Goal: Navigation & Orientation: Find specific page/section

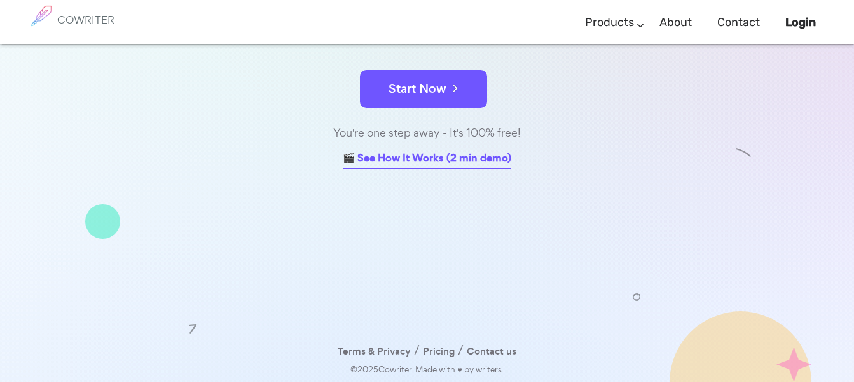
scroll to position [219, 0]
click at [427, 155] on link "🎬 See How It Works (2 min demo)" at bounding box center [427, 159] width 169 height 20
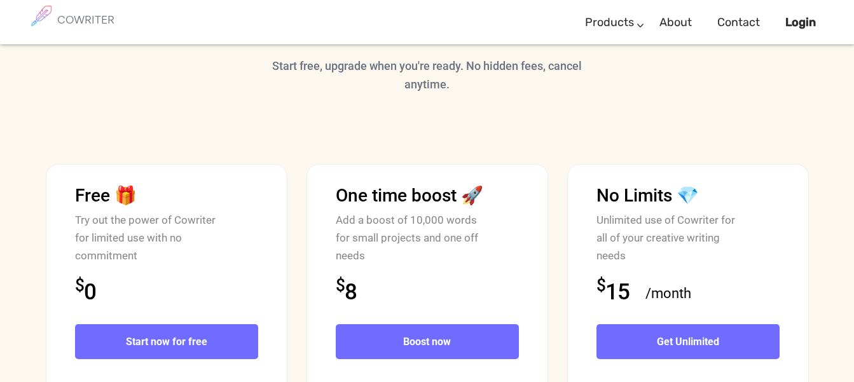
scroll to position [3130, 0]
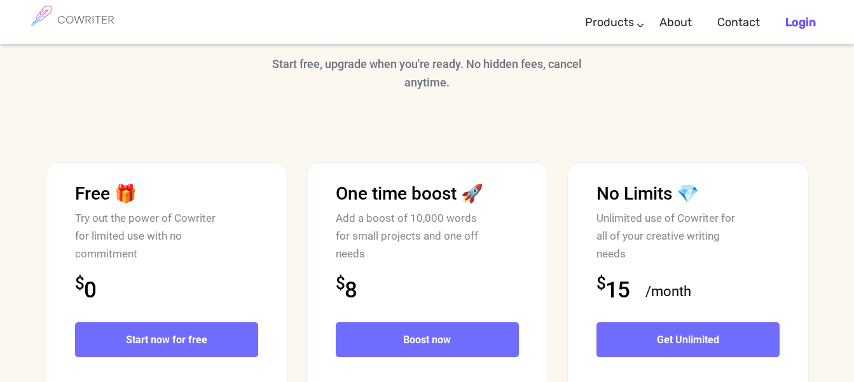
click at [805, 13] on link "Login" at bounding box center [801, 23] width 31 height 38
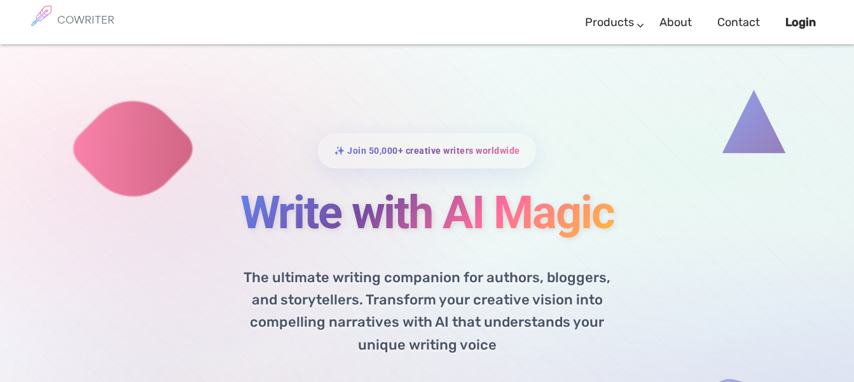
click at [818, 204] on div "✨ Join 50,000+ creative writers worldwide Write with AI Magic The ultimate writ…" at bounding box center [427, 328] width 854 height 566
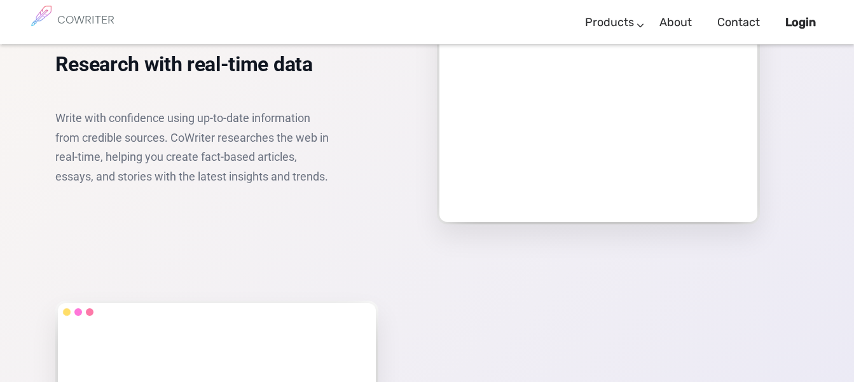
scroll to position [2137, 0]
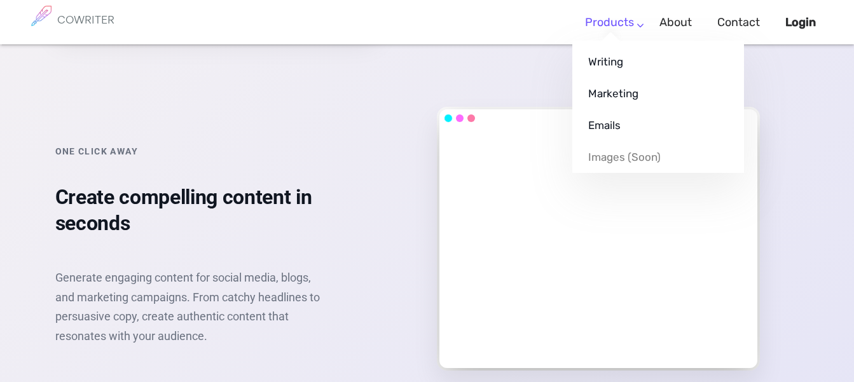
click at [624, 19] on link "Products" at bounding box center [609, 23] width 49 height 38
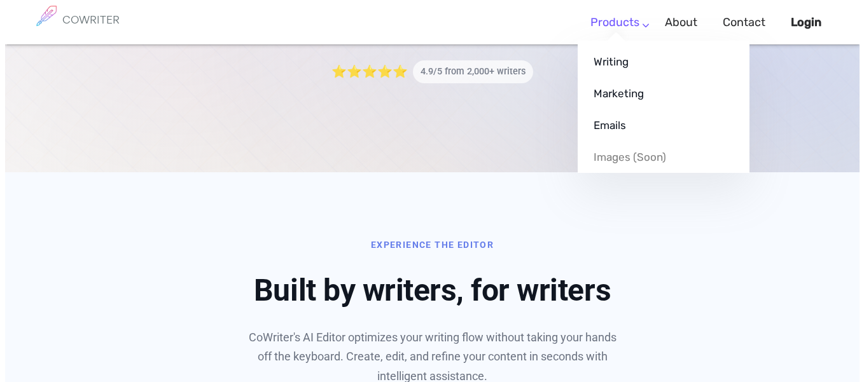
scroll to position [0, 0]
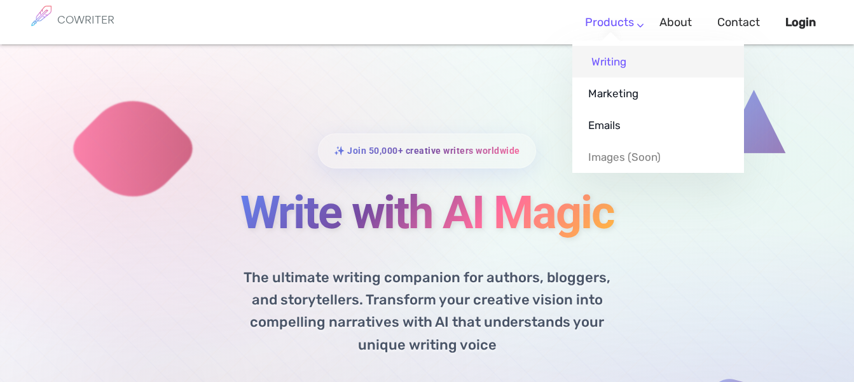
click at [618, 66] on link "Writing" at bounding box center [659, 62] width 172 height 32
